Goal: Transaction & Acquisition: Purchase product/service

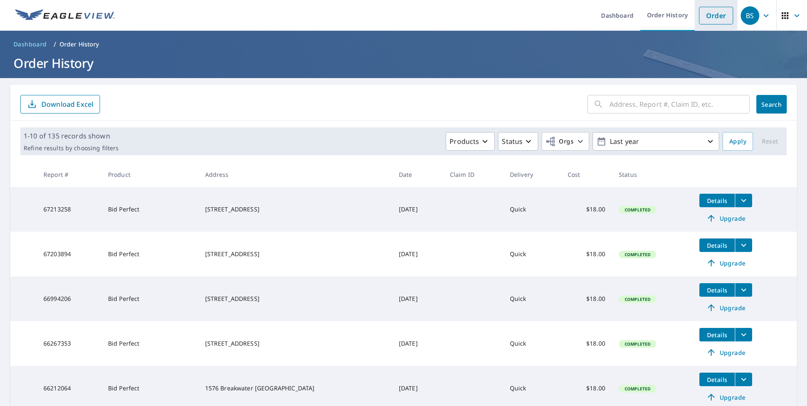
click at [699, 18] on link "Order" at bounding box center [716, 16] width 34 height 18
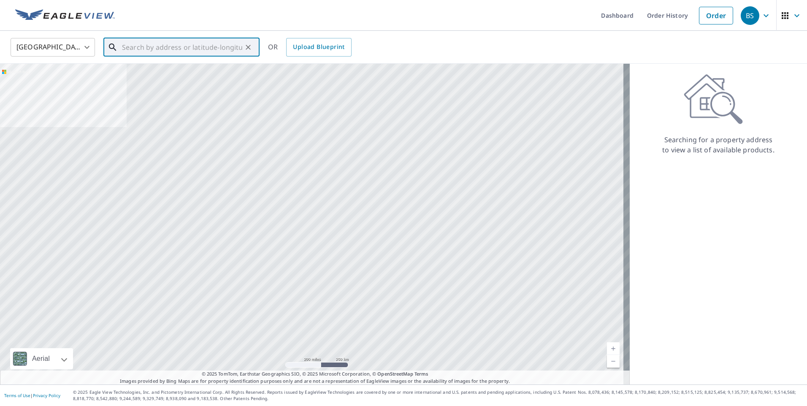
click at [132, 45] on input "text" at bounding box center [182, 47] width 120 height 24
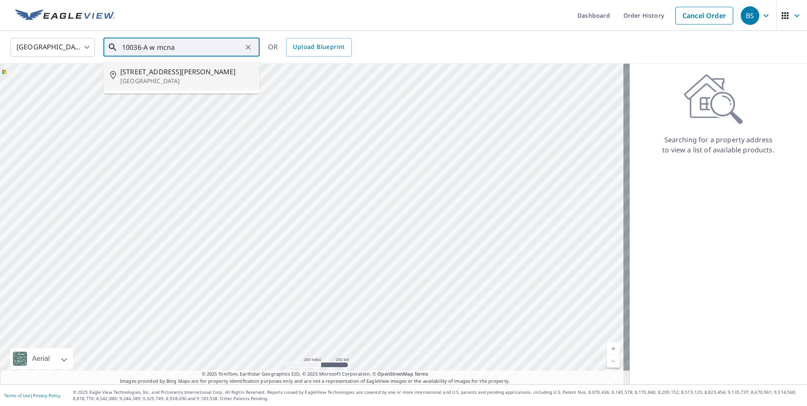
click at [142, 73] on span "[STREET_ADDRESS][PERSON_NAME]" at bounding box center [186, 72] width 133 height 10
type input "[STREET_ADDRESS][PERSON_NAME]"
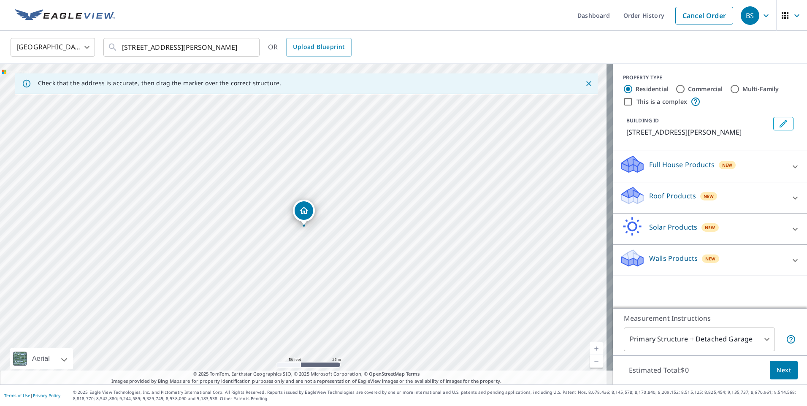
click at [659, 196] on p "Roof Products" at bounding box center [672, 196] width 47 height 10
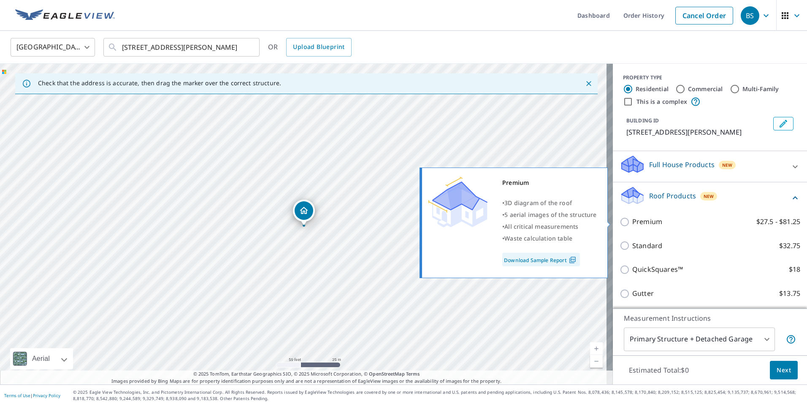
click at [620, 221] on input "Premium $27.5 - $81.25" at bounding box center [626, 222] width 13 height 10
checkbox input "true"
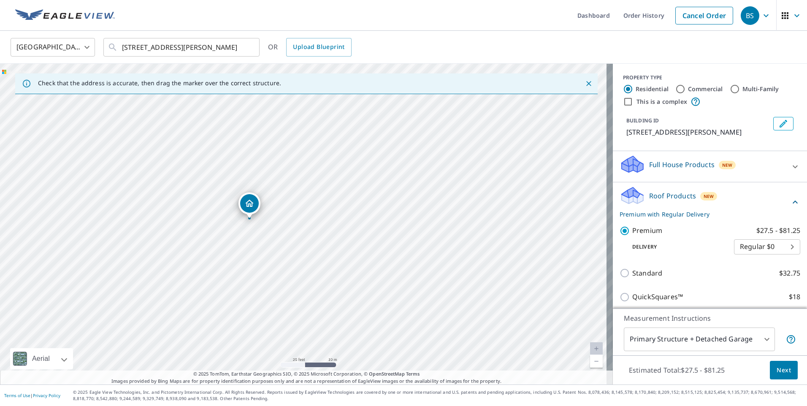
click at [780, 366] on span "Next" at bounding box center [784, 370] width 14 height 11
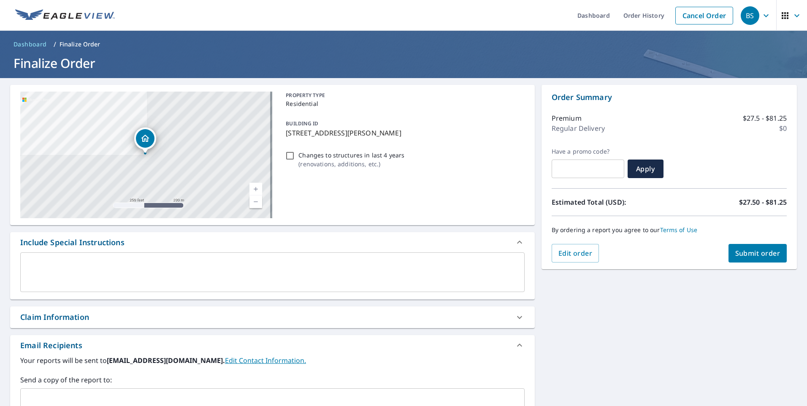
click at [751, 249] on span "Submit order" at bounding box center [757, 253] width 45 height 9
